Goal: Information Seeking & Learning: Find specific fact

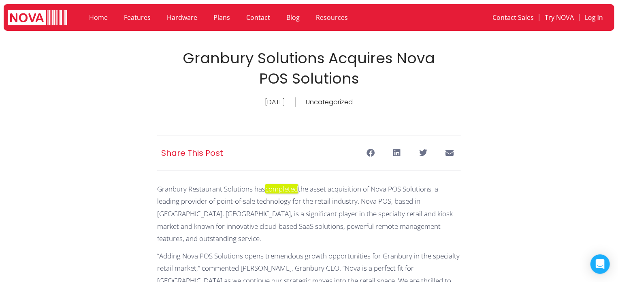
scroll to position [41, 0]
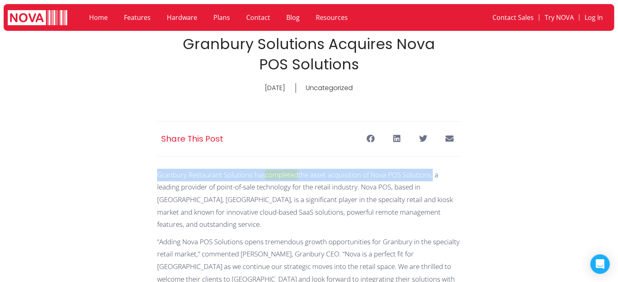
drag, startPoint x: 152, startPoint y: 175, endPoint x: 435, endPoint y: 179, distance: 282.9
copy p "Granbury Restaurant Solutions has completed the asset acquisition of Nova POS S…"
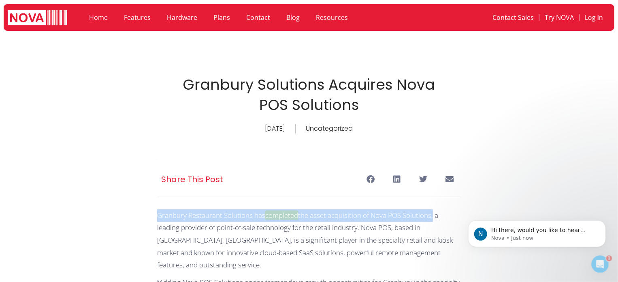
scroll to position [0, 0]
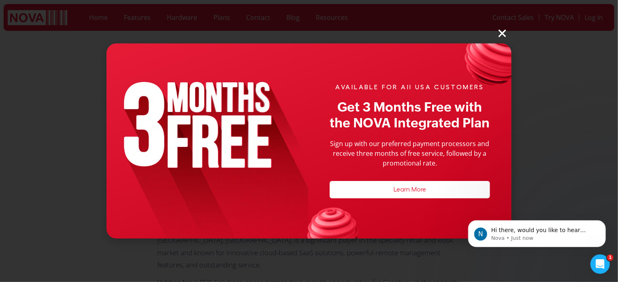
click at [496, 32] on div "AVAILABLE FOR All USA CUSTOMERS Get 3 Months Free with the NOVA Integrated Plan…" at bounding box center [309, 141] width 618 height 282
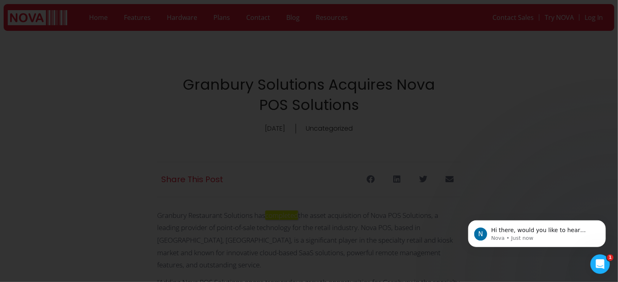
click at [503, 33] on icon "Close" at bounding box center [502, 33] width 11 height 11
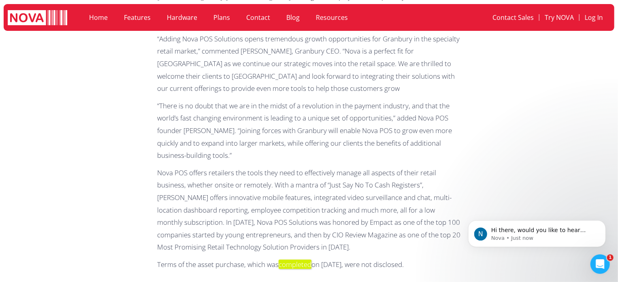
scroll to position [284, 0]
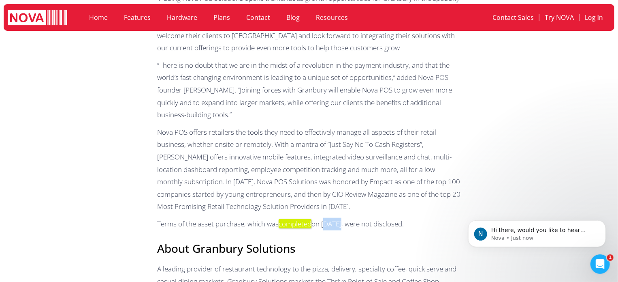
drag, startPoint x: 327, startPoint y: 212, endPoint x: 344, endPoint y: 212, distance: 17.4
click at [344, 218] on p "Terms of the asset purchase, which was completed on May 2, were not disclosed." at bounding box center [309, 224] width 304 height 13
click at [364, 218] on p "Terms of the asset purchase, which was completed on May 2, were not disclosed." at bounding box center [309, 224] width 304 height 13
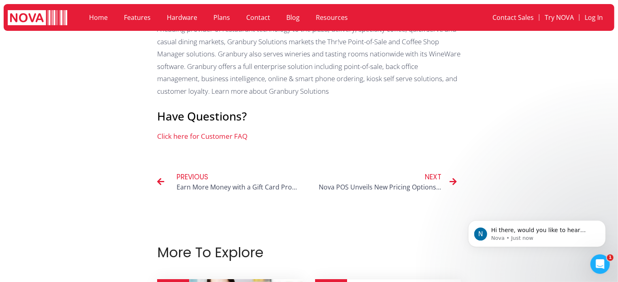
scroll to position [527, 0]
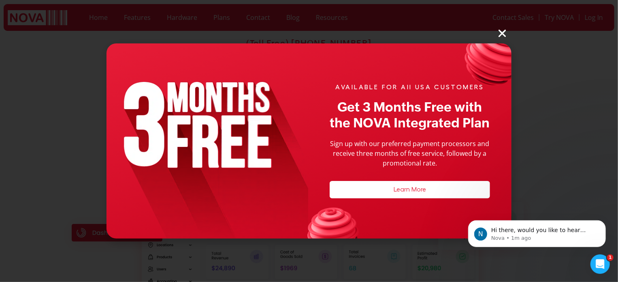
click at [503, 35] on icon "Close" at bounding box center [502, 33] width 11 height 11
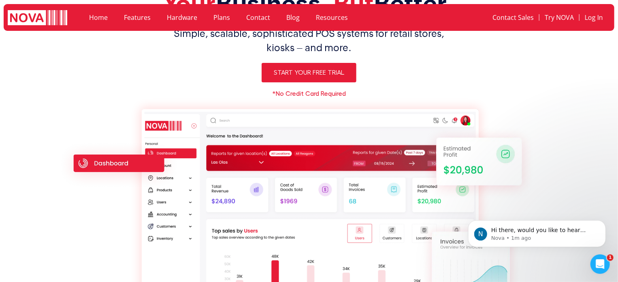
scroll to position [81, 0]
